Goal: Book appointment/travel/reservation

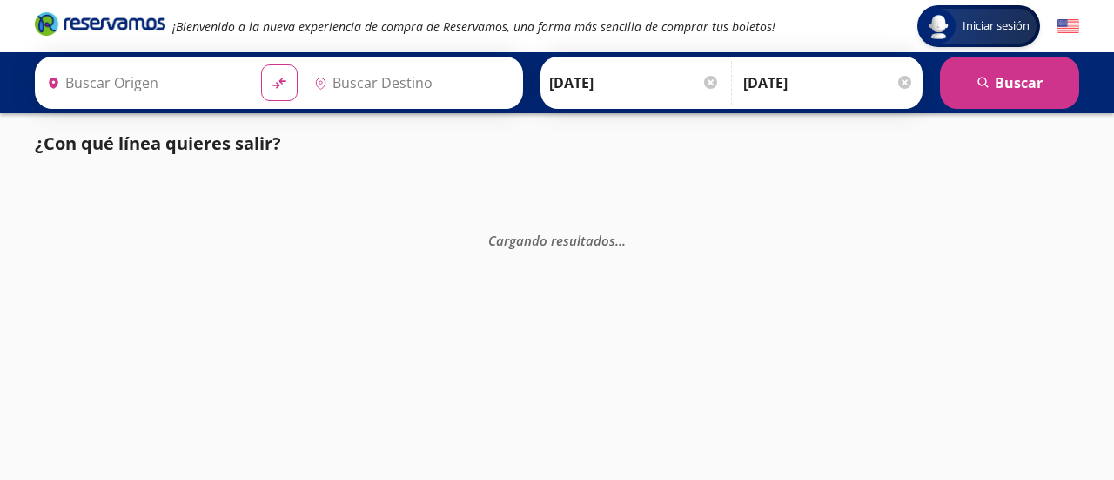
type input "[GEOGRAPHIC_DATA], [GEOGRAPHIC_DATA]"
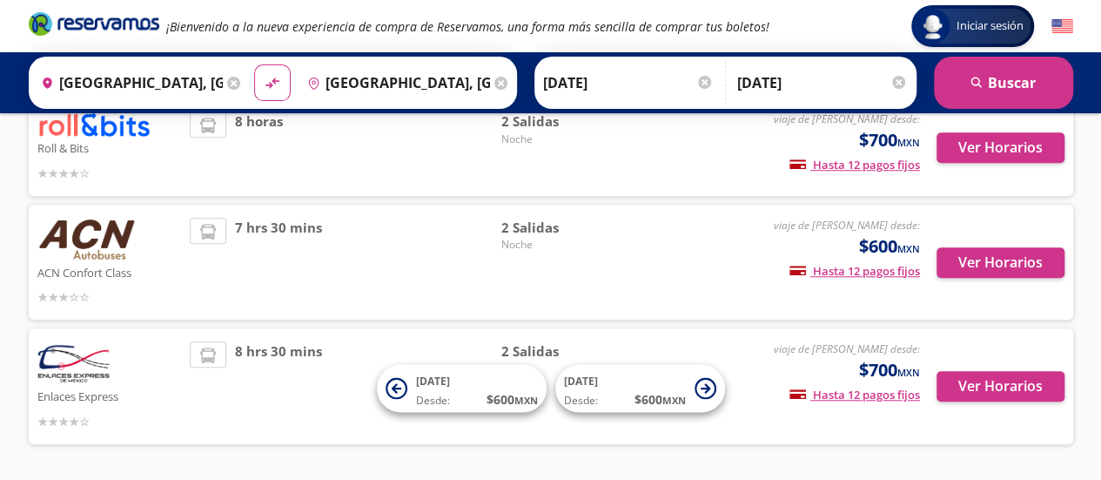
scroll to position [598, 0]
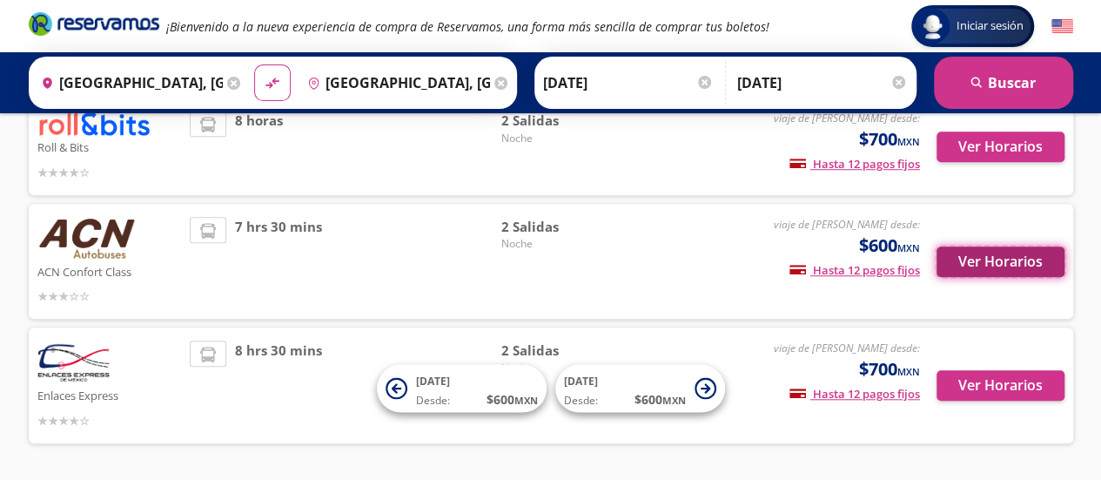
click at [1006, 246] on button "Ver Horarios" at bounding box center [1001, 261] width 128 height 30
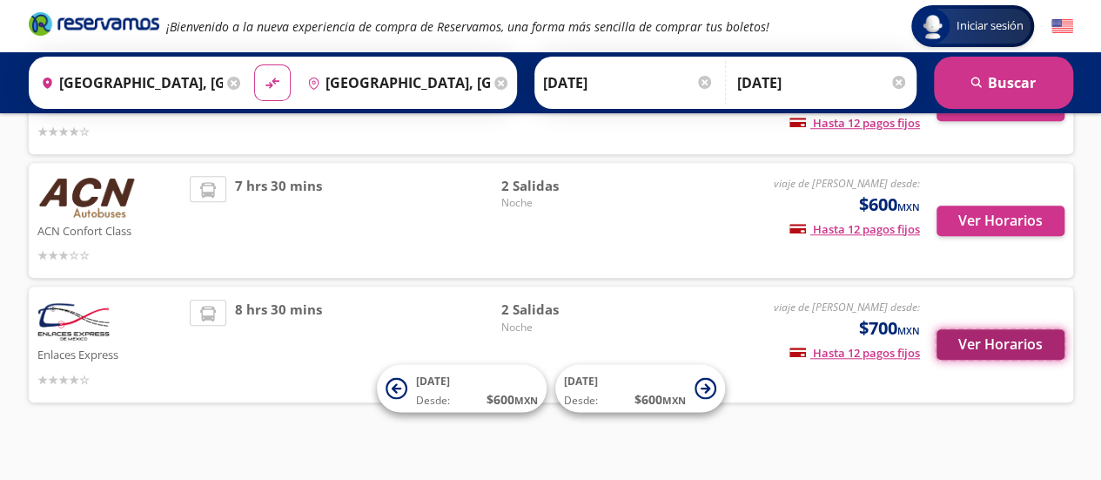
click at [962, 330] on button "Ver Horarios" at bounding box center [1001, 344] width 128 height 30
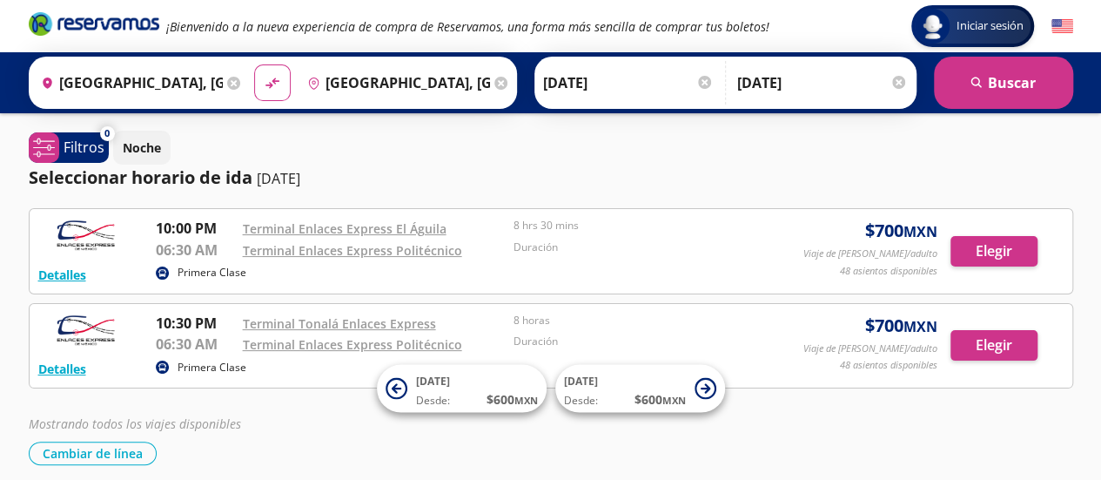
scroll to position [639, 0]
